Goal: Task Accomplishment & Management: Use online tool/utility

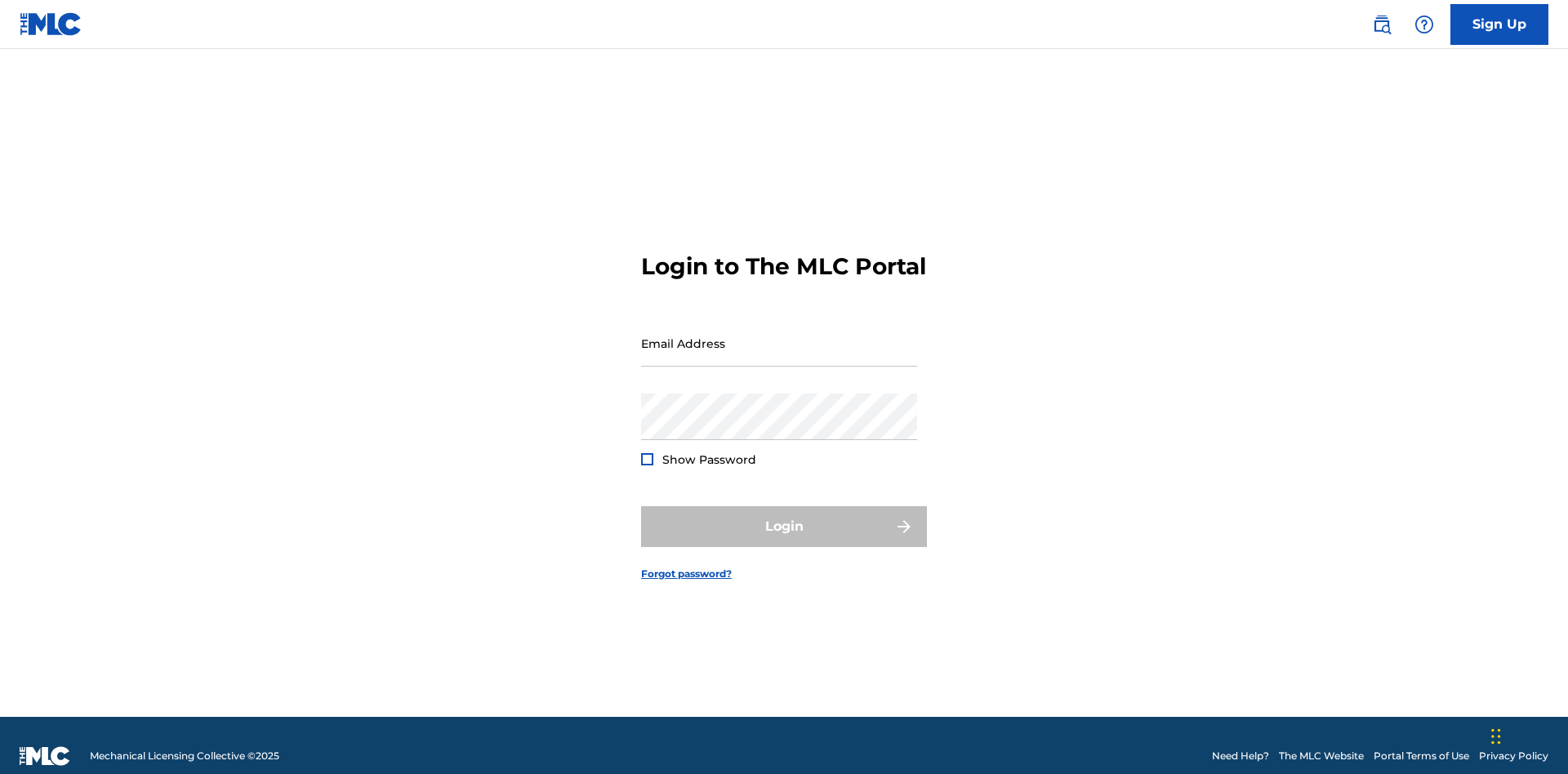
scroll to position [21, 0]
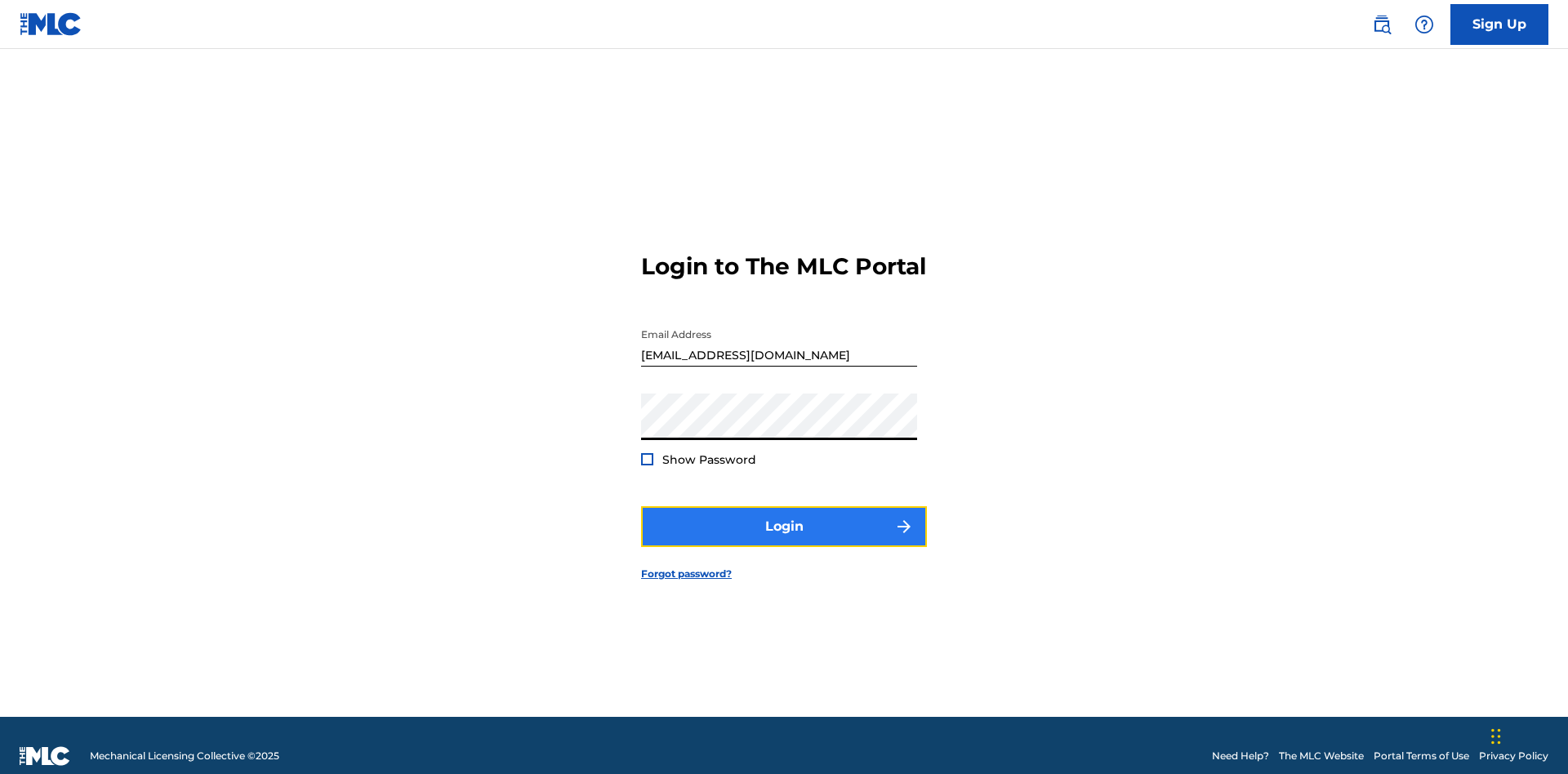
click at [784, 520] on button "Login" at bounding box center [784, 527] width 286 height 41
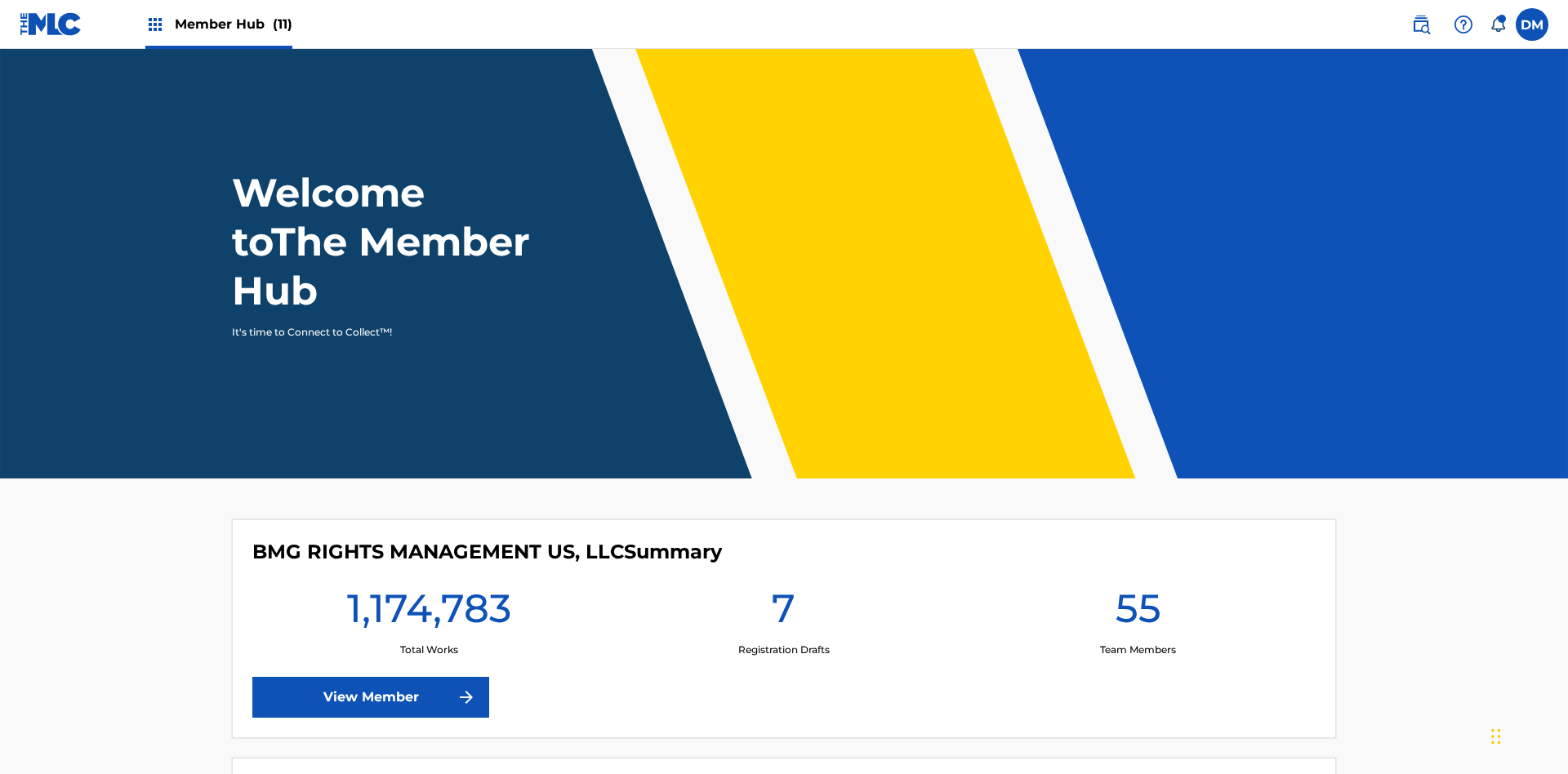
click at [218, 23] on span "Member Hub (11)" at bounding box center [233, 23] width 117 height 18
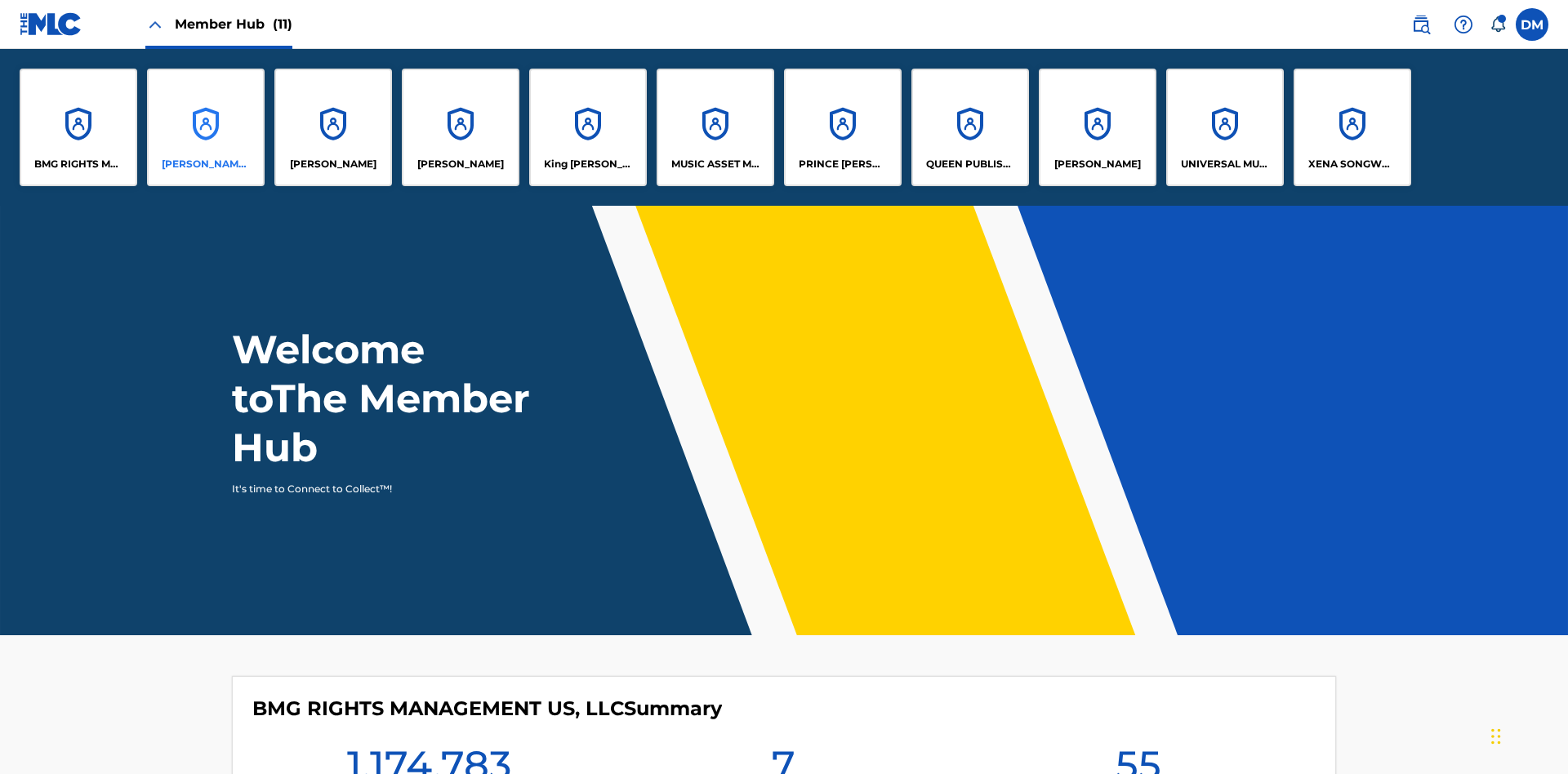
click at [206, 164] on p "[PERSON_NAME] SONGWRITER" at bounding box center [207, 164] width 89 height 15
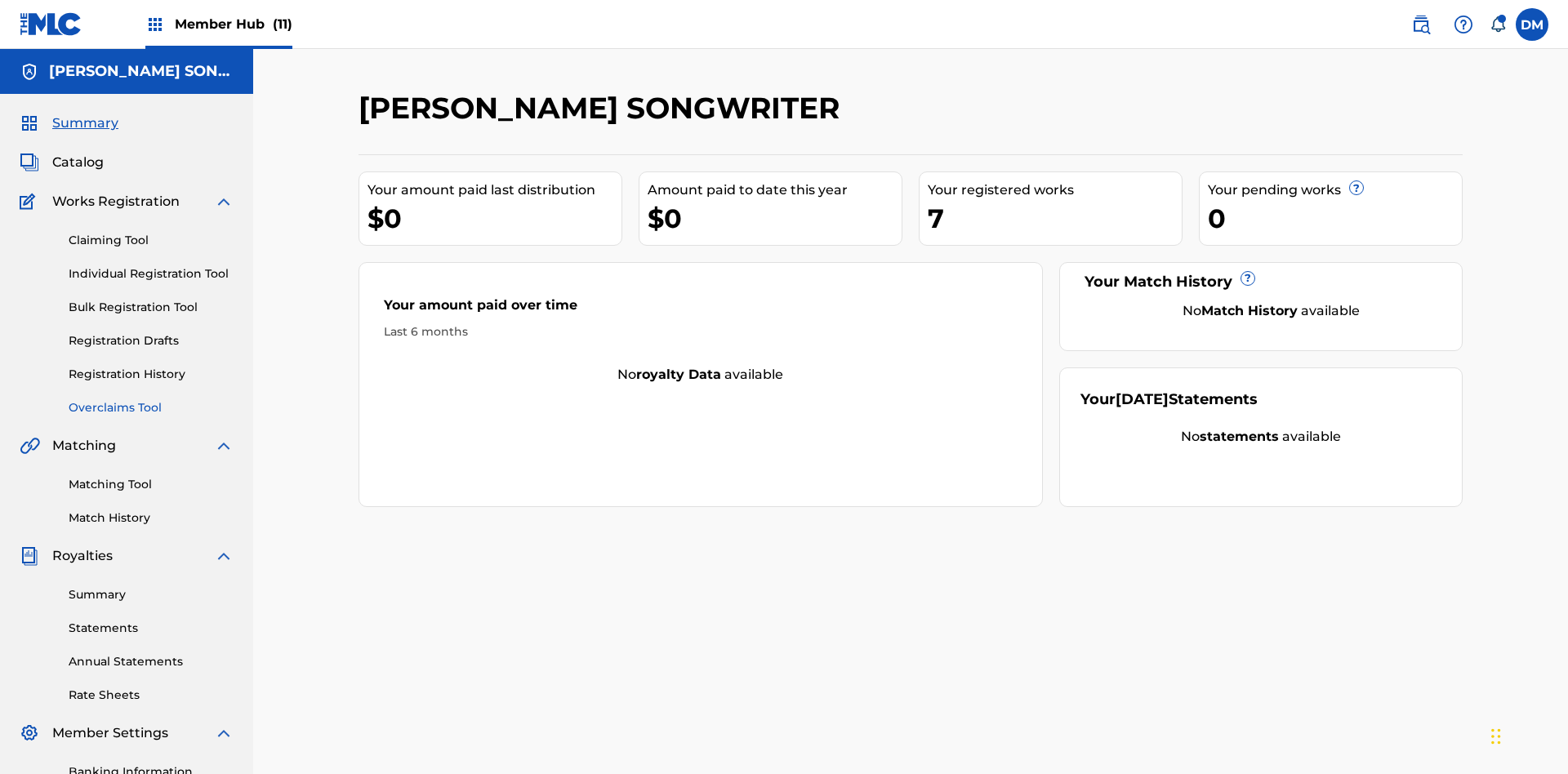
click at [151, 400] on link "Overclaims Tool" at bounding box center [151, 408] width 165 height 17
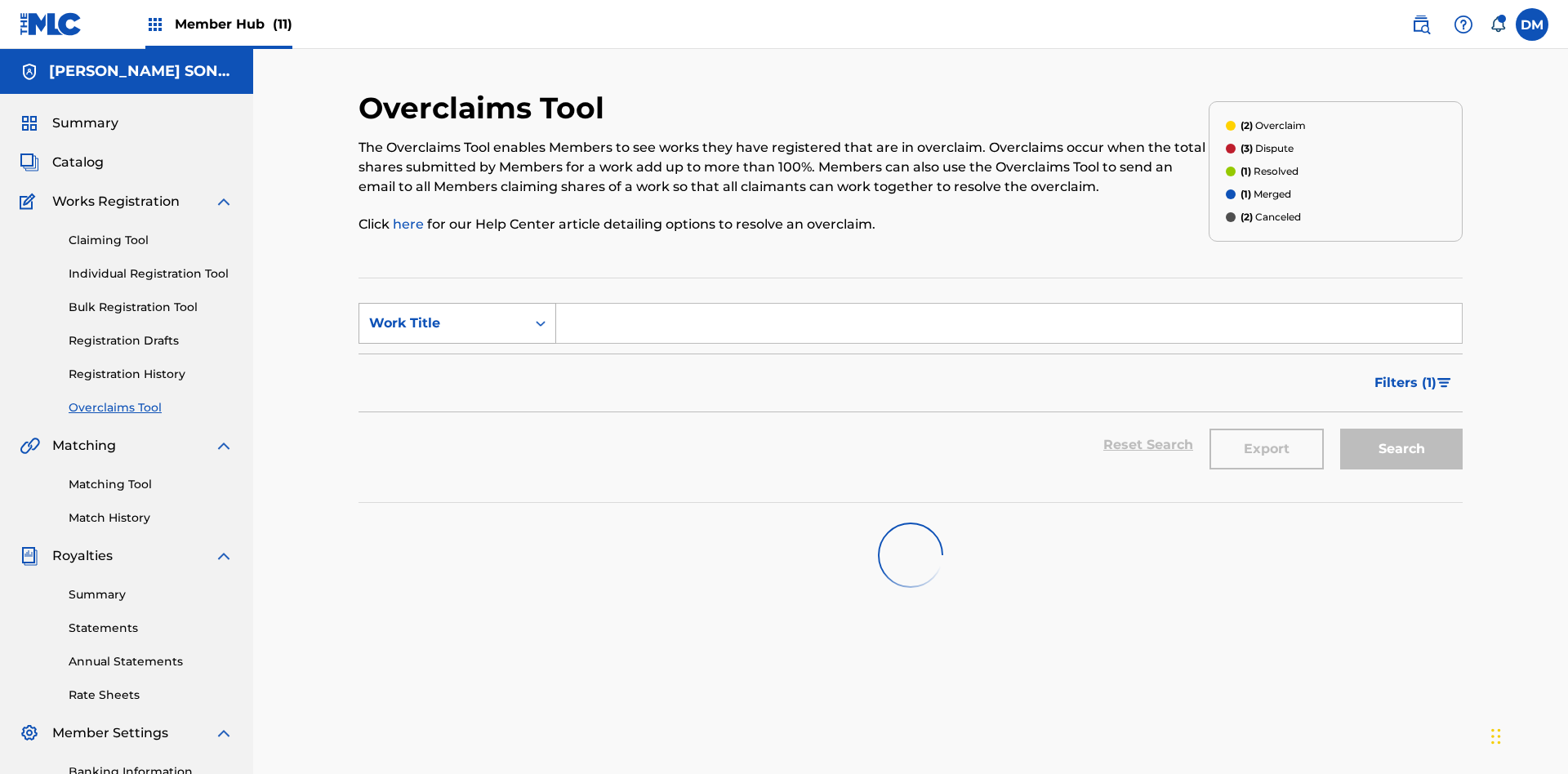
click at [442, 313] on div "Work Title" at bounding box center [443, 323] width 147 height 19
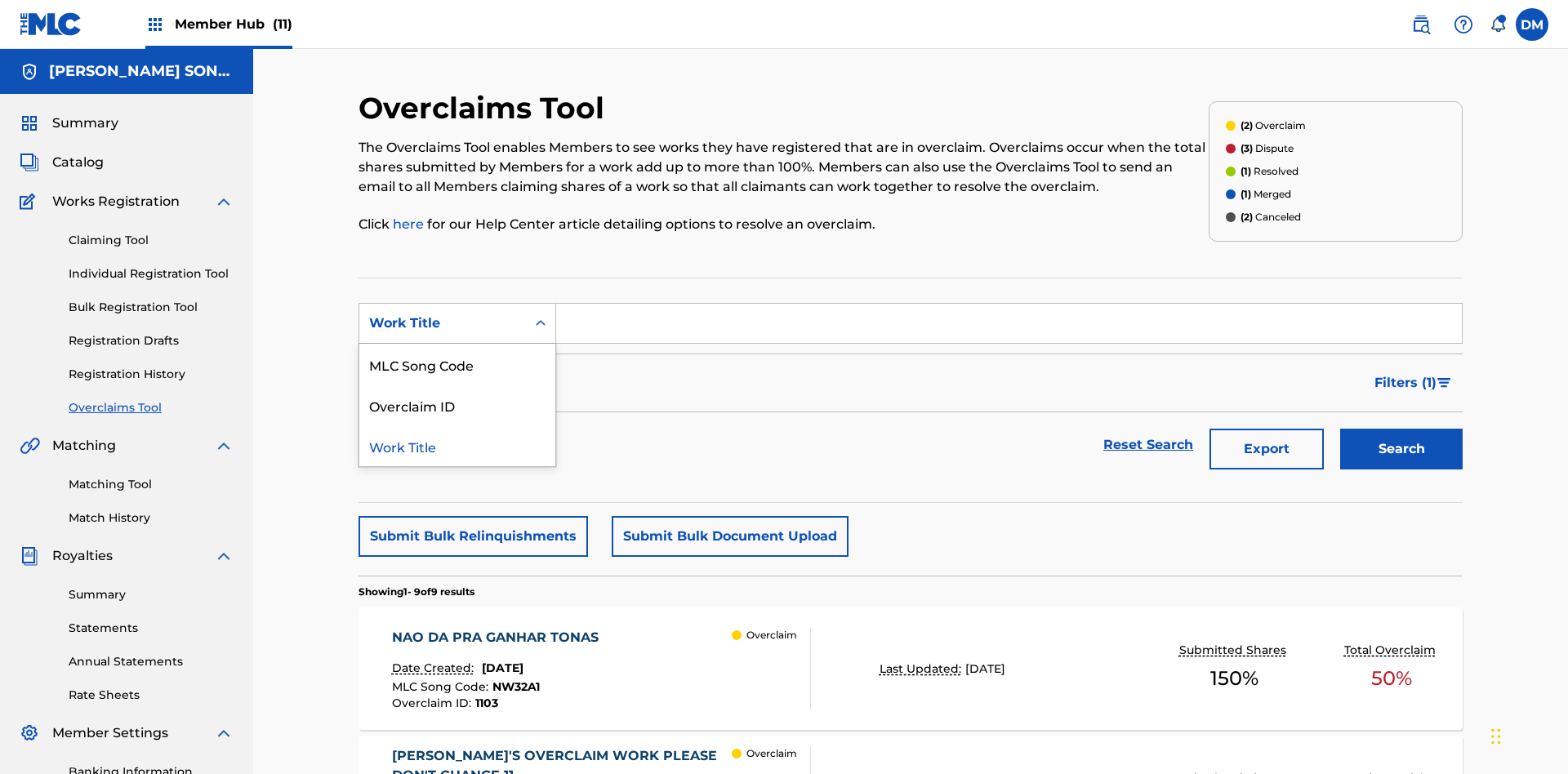
click at [458, 343] on div "MLC Song Code" at bounding box center [457, 364] width 196 height 41
click at [1008, 304] on input "Search Form" at bounding box center [1008, 323] width 906 height 39
type input "K64KAN"
click at [1401, 429] on button "Search" at bounding box center [1401, 449] width 122 height 41
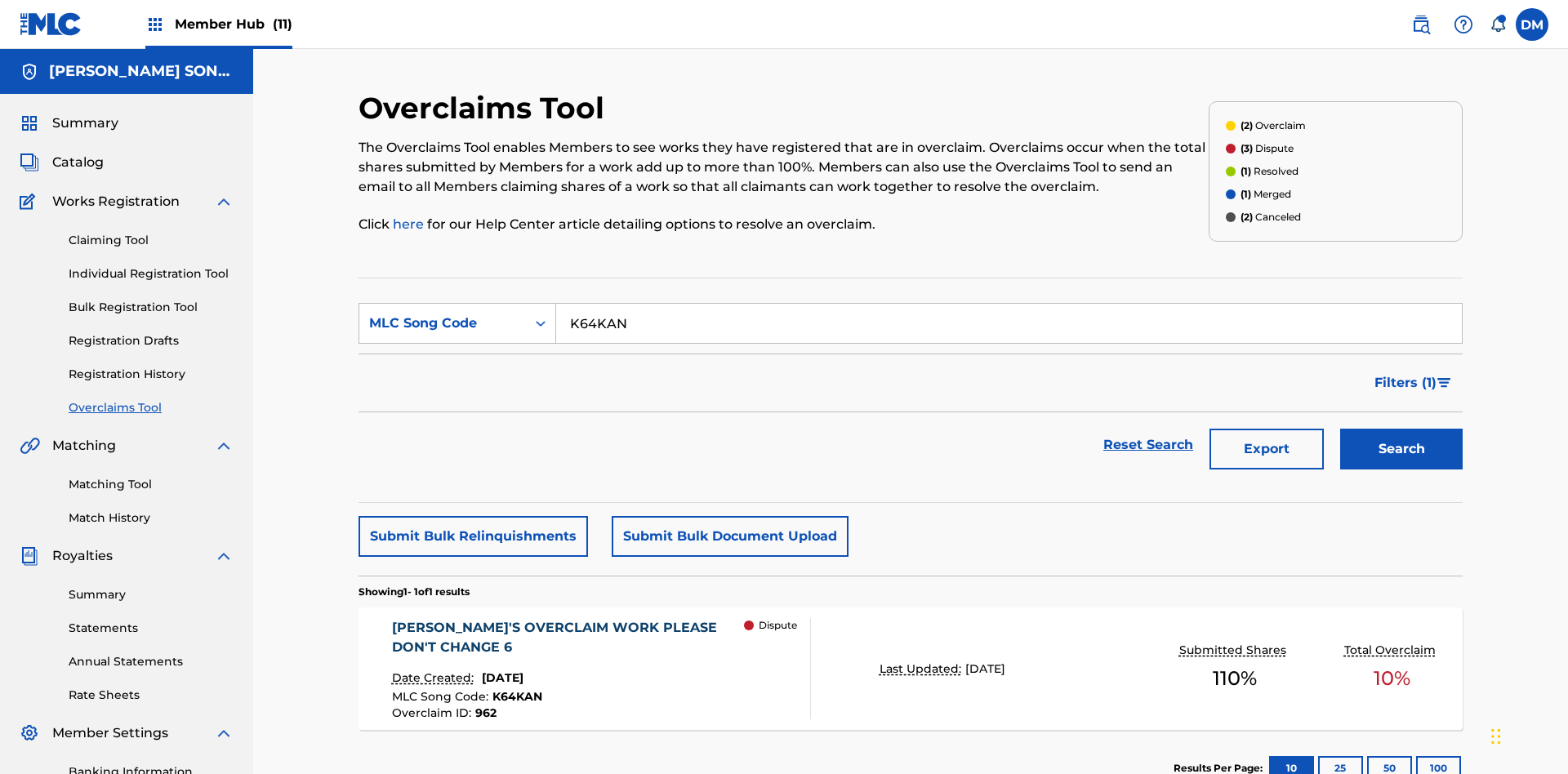
click at [518, 670] on span "[DATE]" at bounding box center [502, 677] width 42 height 15
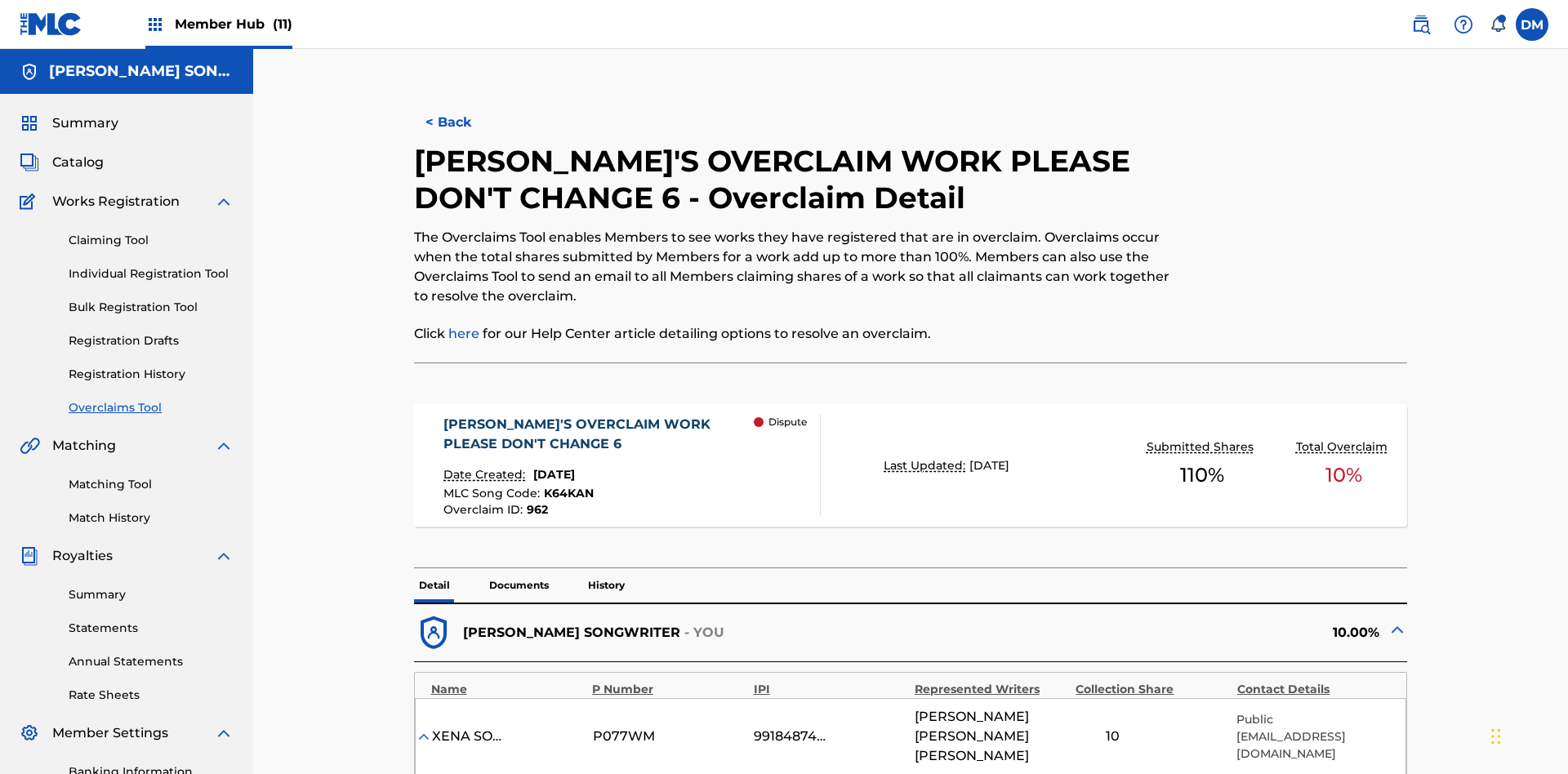
click at [597, 415] on div "[PERSON_NAME]'S OVERCLAIM WORK PLEASE DON'T CHANGE 6" at bounding box center [598, 435] width 310 height 39
